Goal: Task Accomplishment & Management: Manage account settings

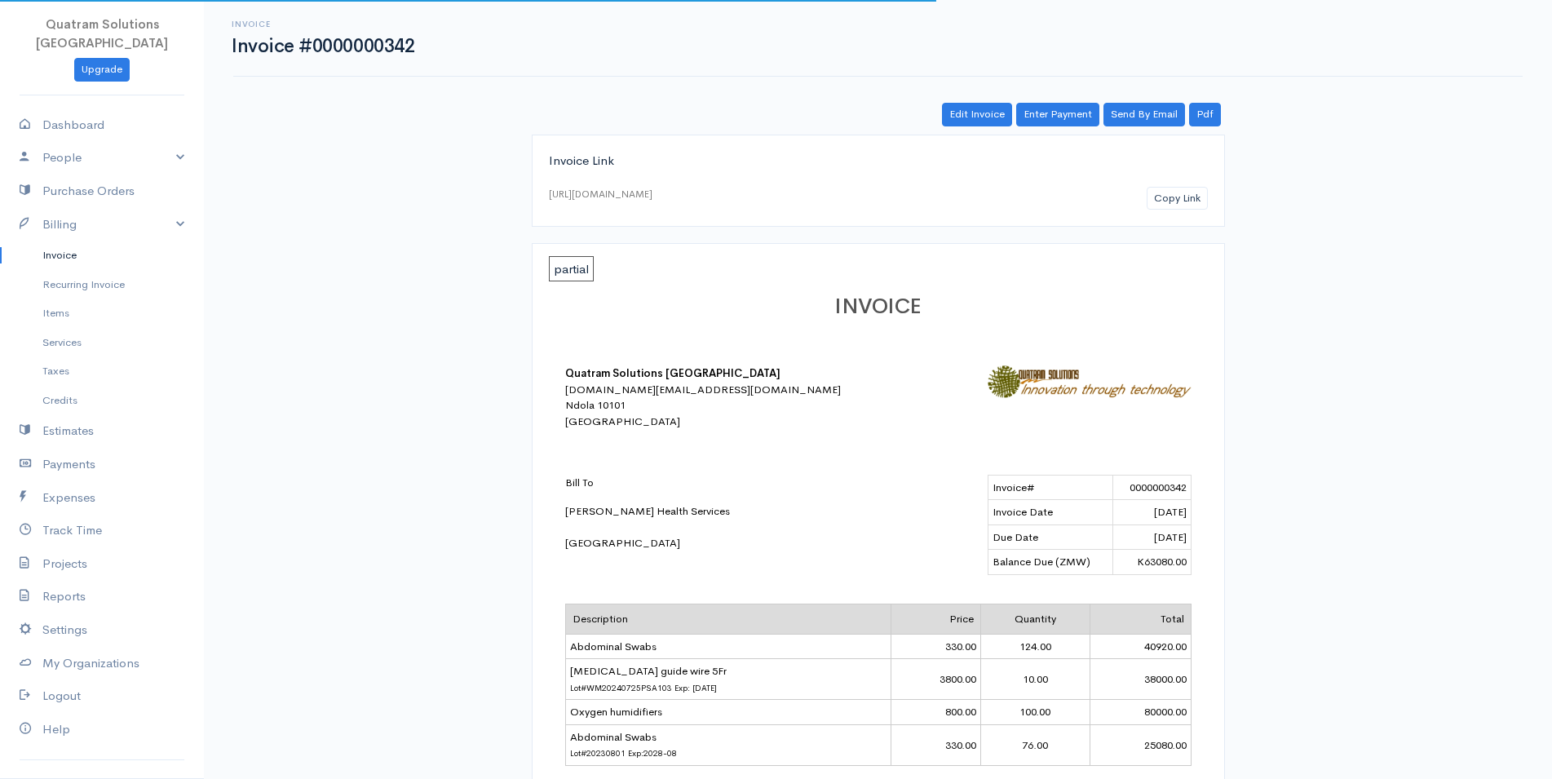
scroll to position [333, 0]
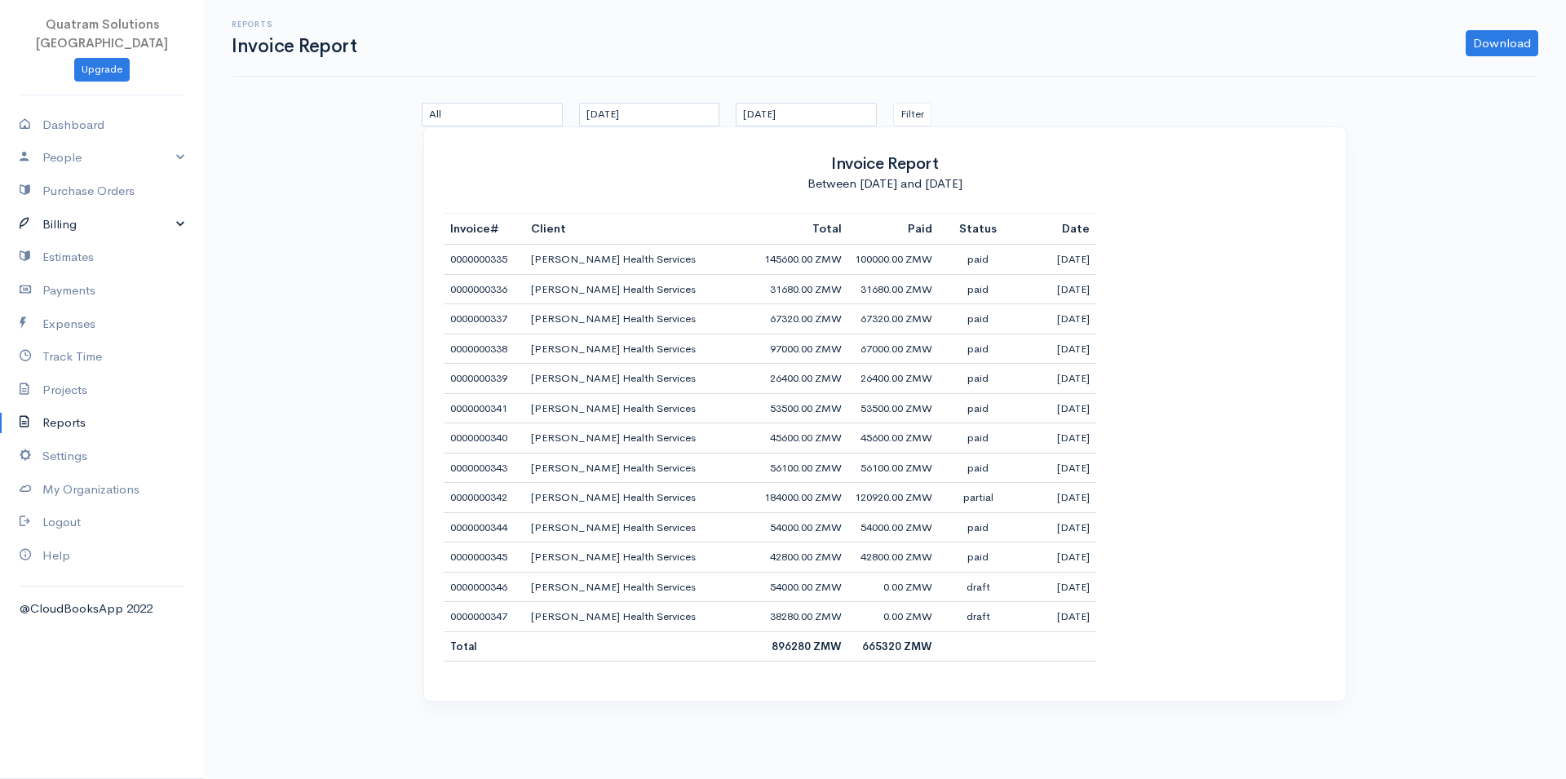
click at [93, 208] on link "Billing" at bounding box center [102, 224] width 204 height 33
click at [77, 241] on link "Invoice" at bounding box center [102, 255] width 204 height 29
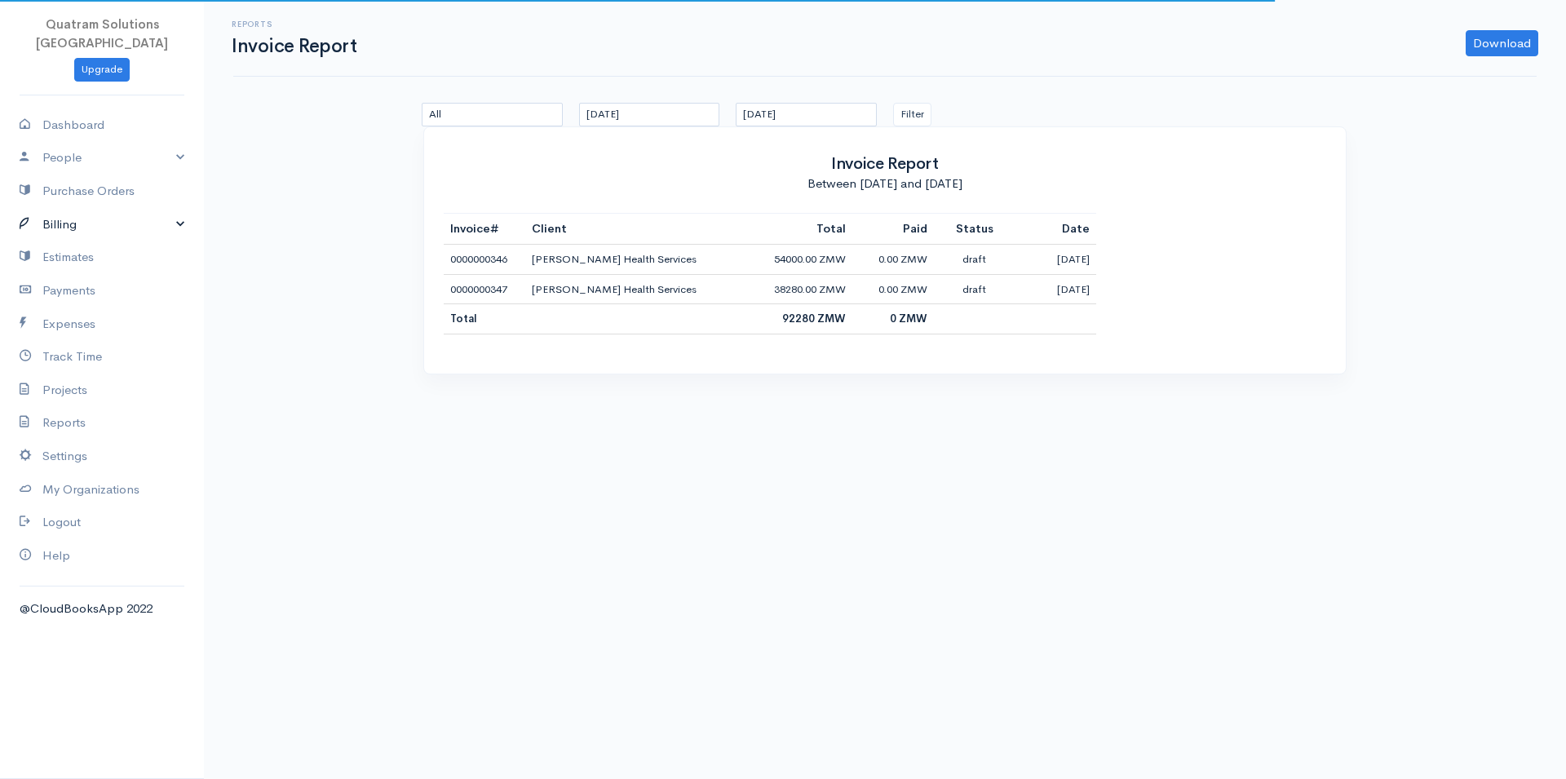
click at [84, 210] on link "Billing" at bounding box center [102, 224] width 204 height 33
click at [80, 241] on link "Invoice" at bounding box center [102, 255] width 204 height 29
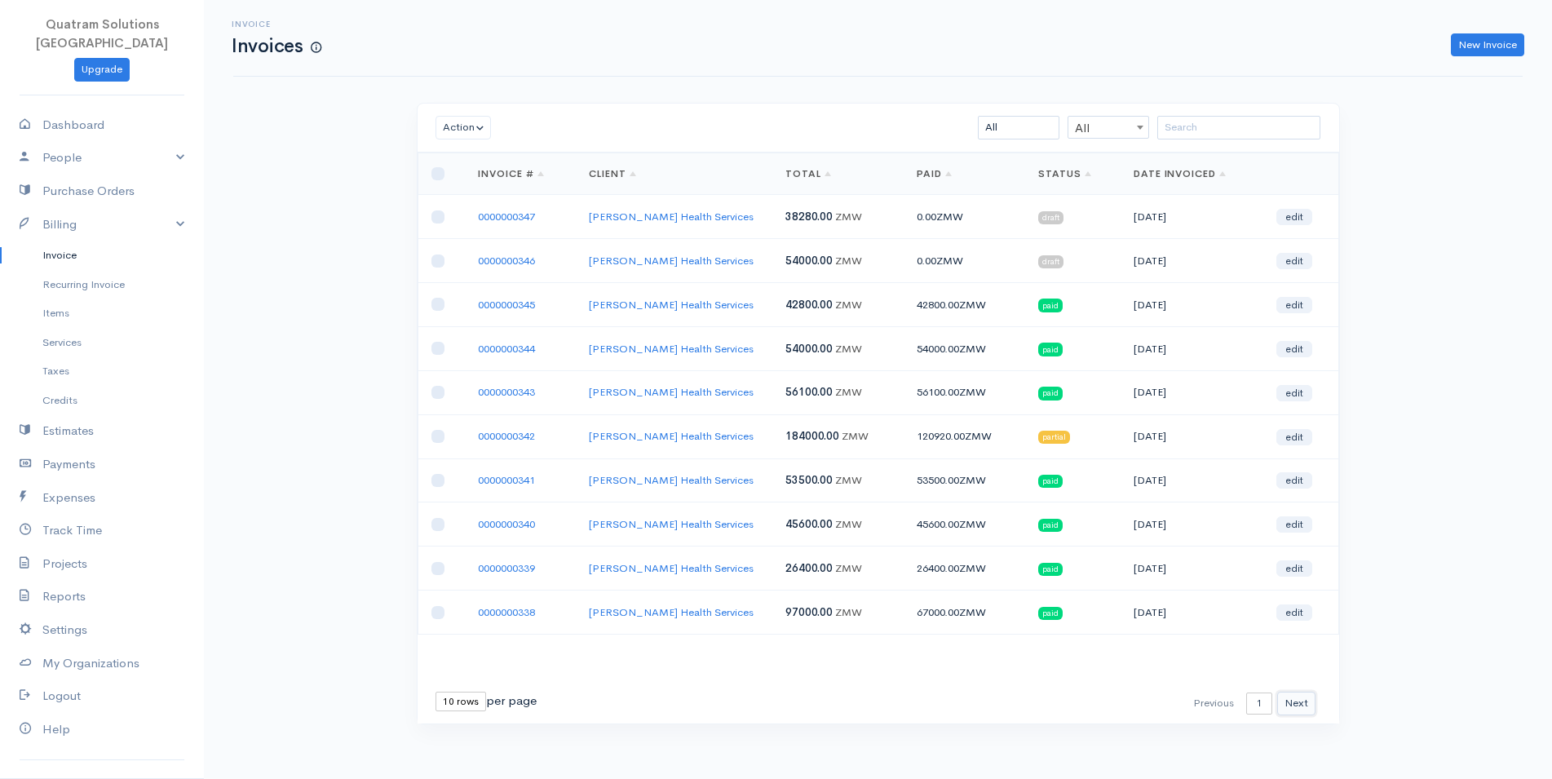
click at [1293, 710] on button "Next" at bounding box center [1296, 704] width 38 height 24
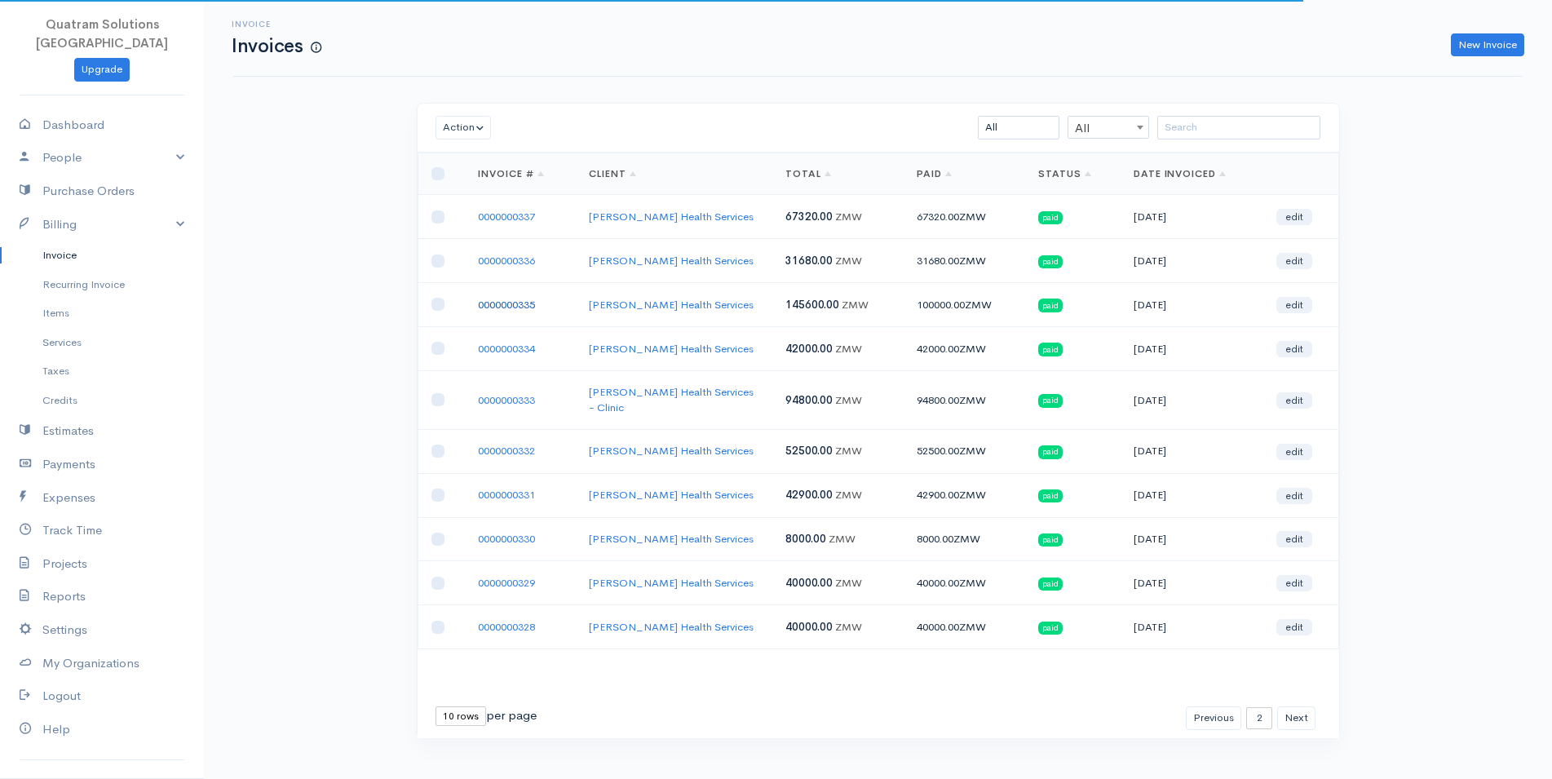
click at [515, 306] on link "0000000335" at bounding box center [506, 305] width 57 height 14
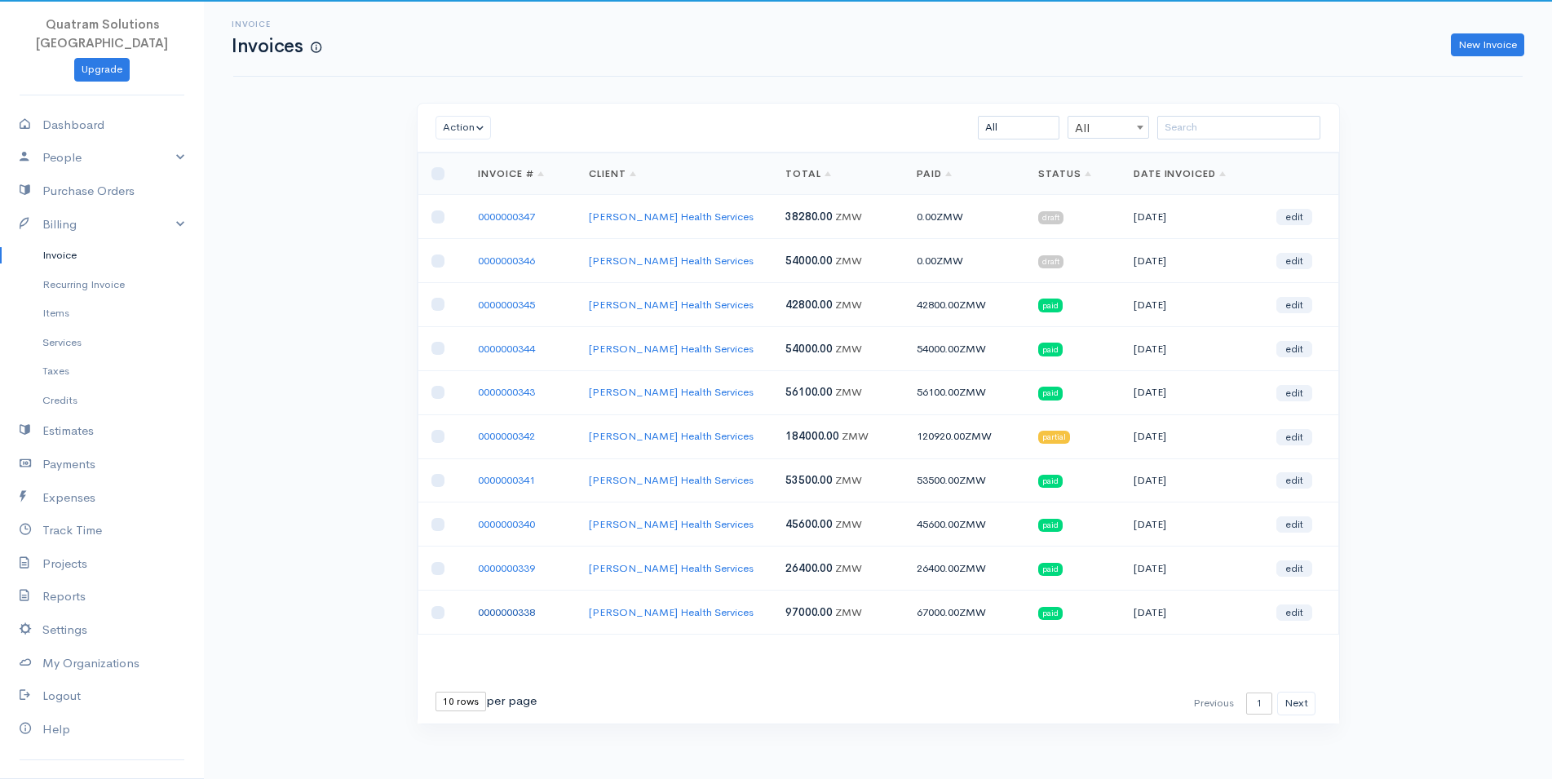
click at [520, 615] on link "0000000338" at bounding box center [506, 612] width 57 height 14
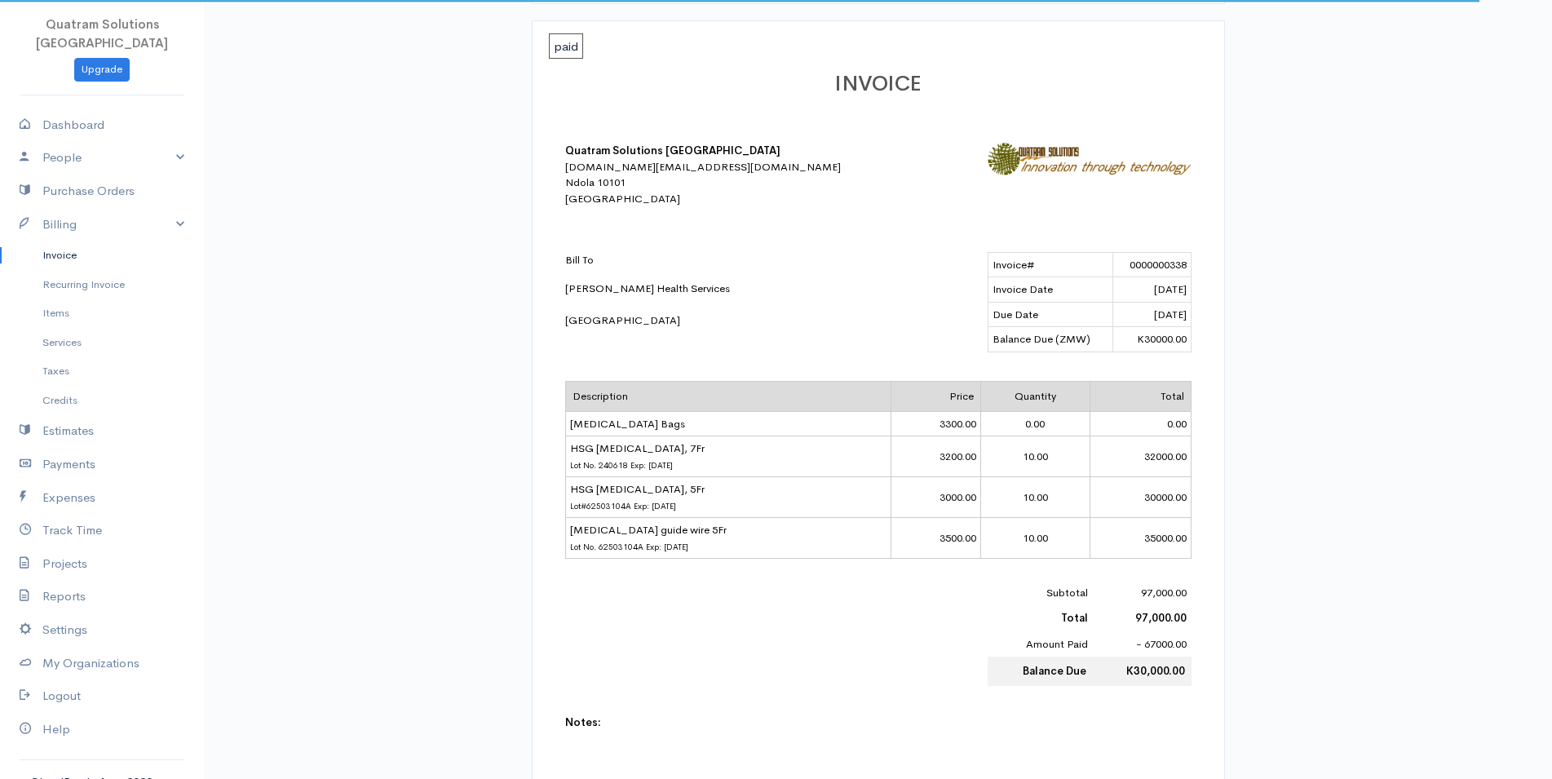
scroll to position [250, 0]
